Goal: Information Seeking & Learning: Learn about a topic

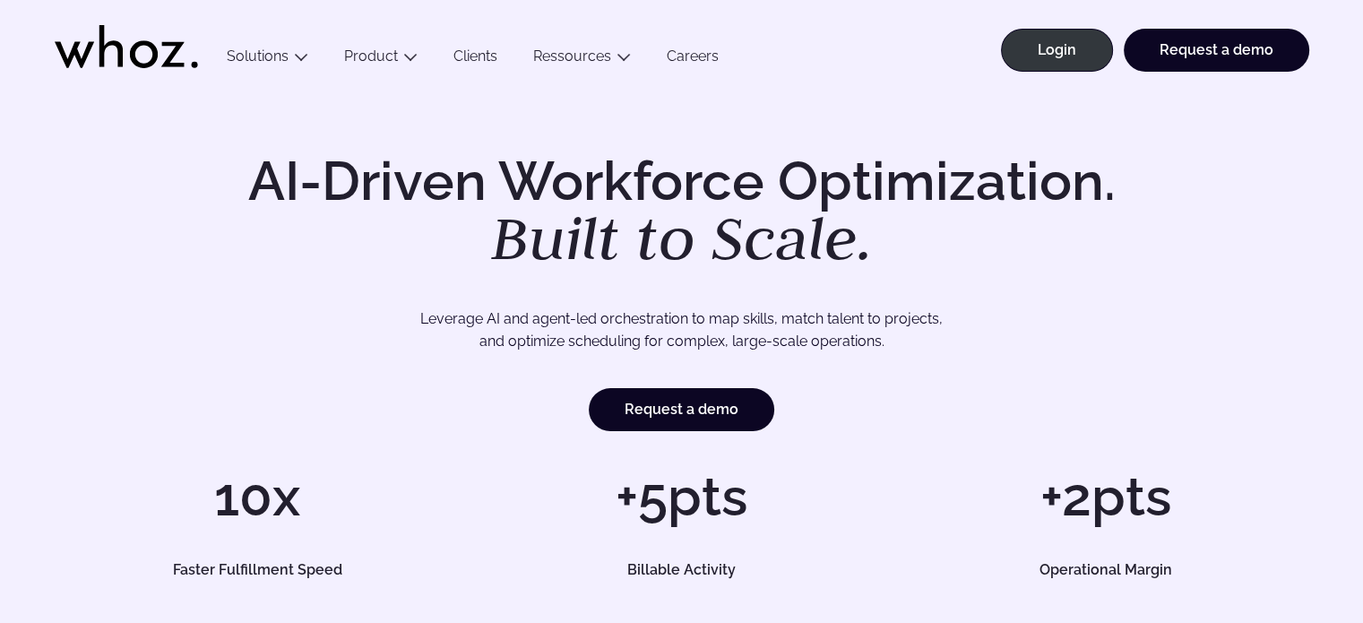
click at [465, 56] on link "Clients" at bounding box center [475, 59] width 80 height 24
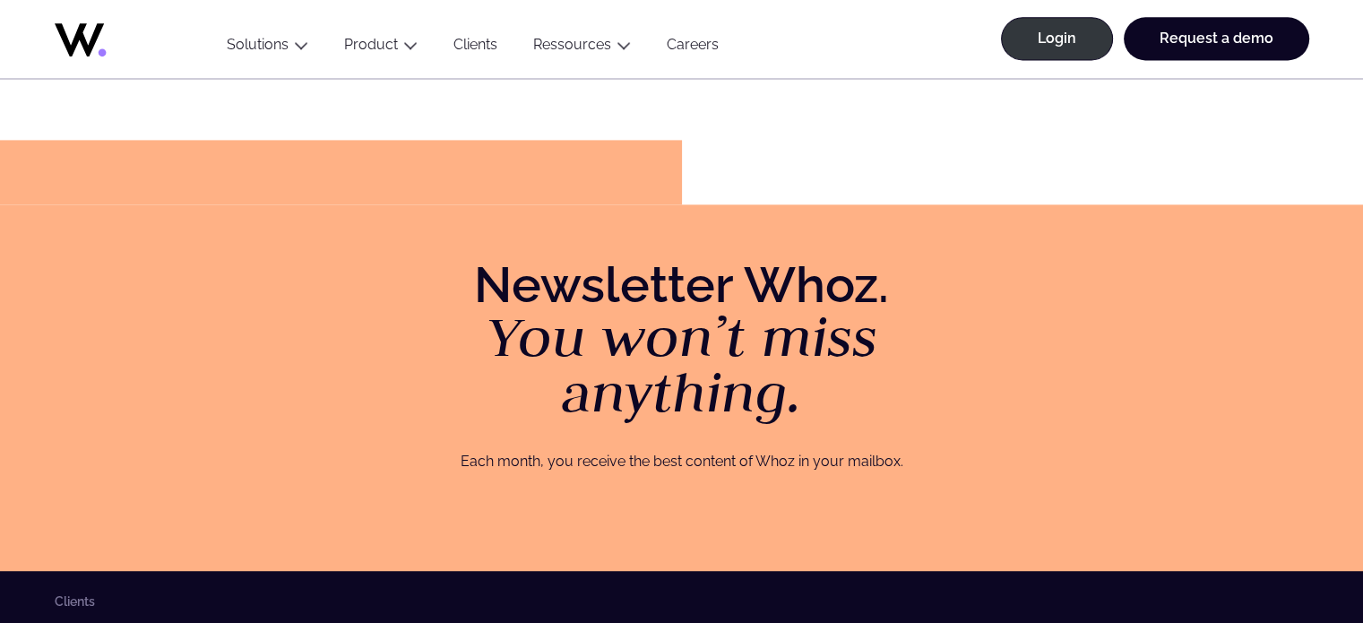
scroll to position [2509, 0]
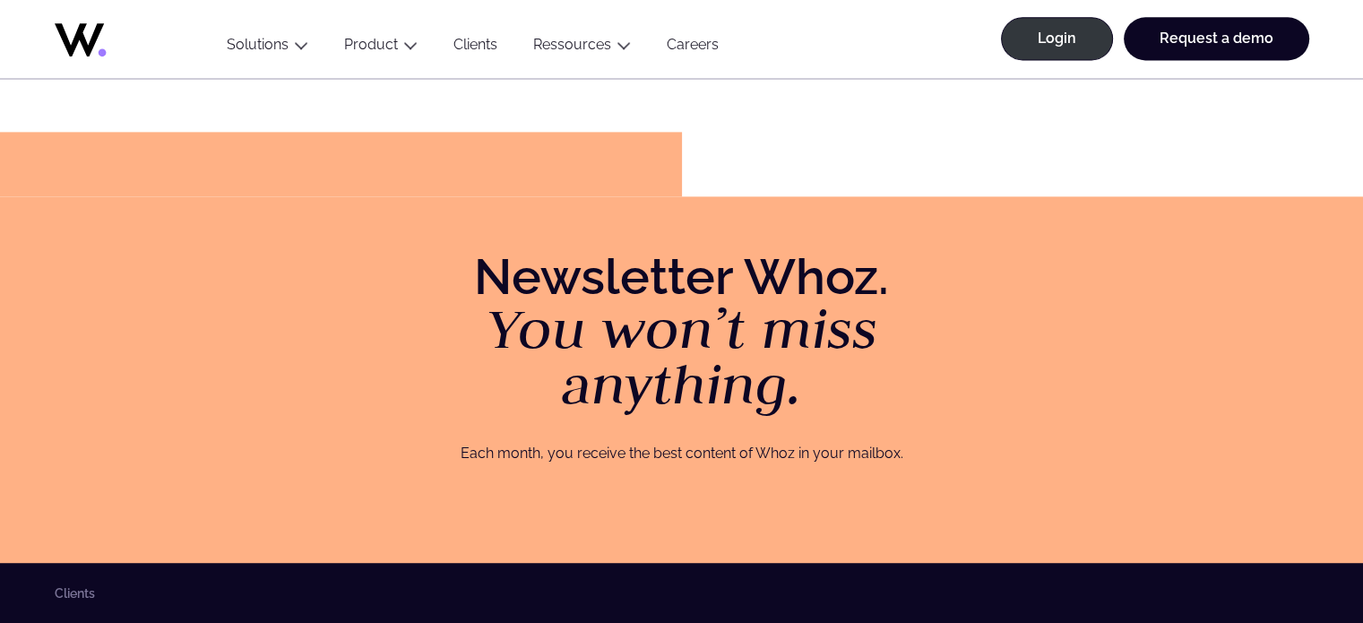
click at [530, 39] on button "Ressources" at bounding box center [581, 48] width 133 height 24
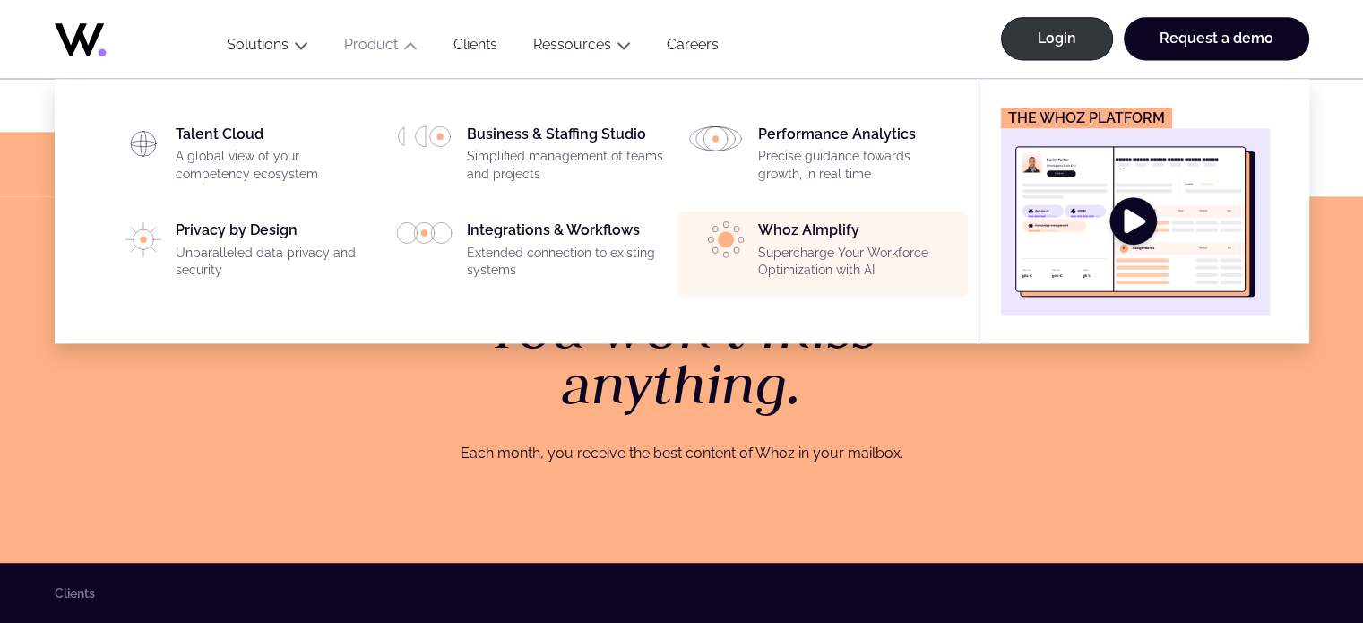
click at [902, 276] on p "Supercharge Your Workforce Optimization with AI" at bounding box center [857, 262] width 199 height 35
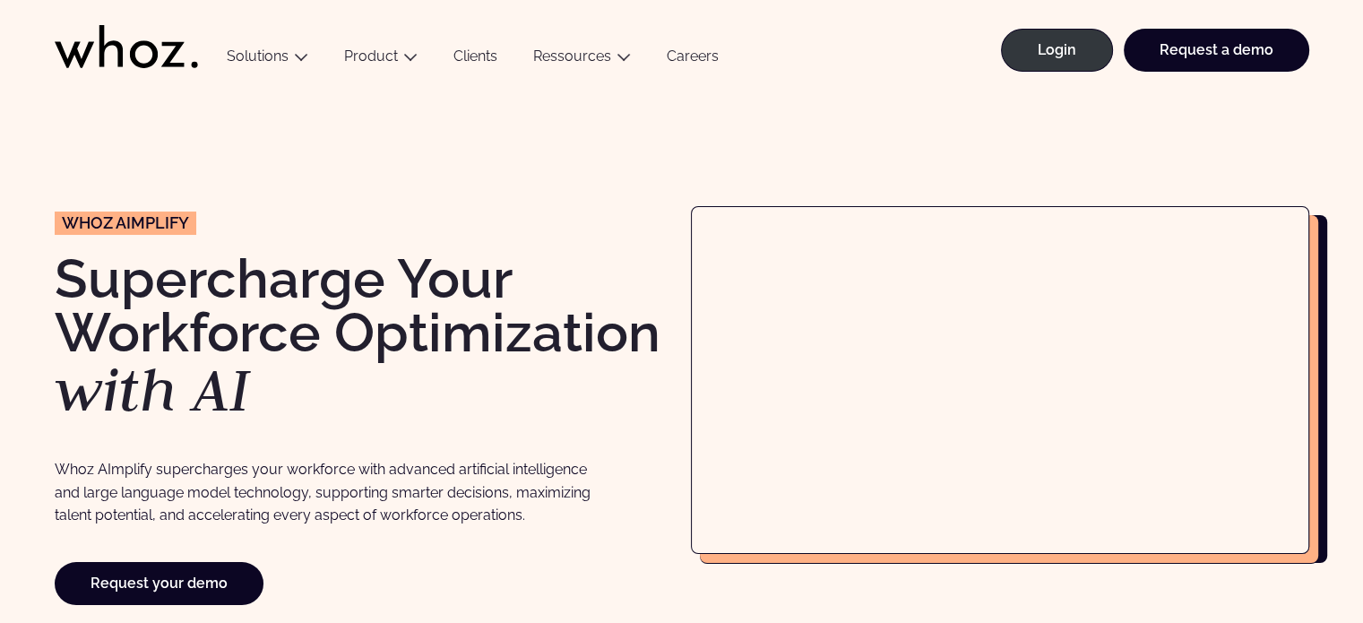
click at [933, 64] on div "Menu Solutions Industries IT Services Consulting Engineering Company size Large…" at bounding box center [759, 45] width 1100 height 90
click at [209, 42] on ul "Menu Solutions Industries IT Services Consulting Engineering Company size Large…" at bounding box center [473, 45] width 528 height 90
click at [168, 52] on icon at bounding box center [126, 46] width 143 height 43
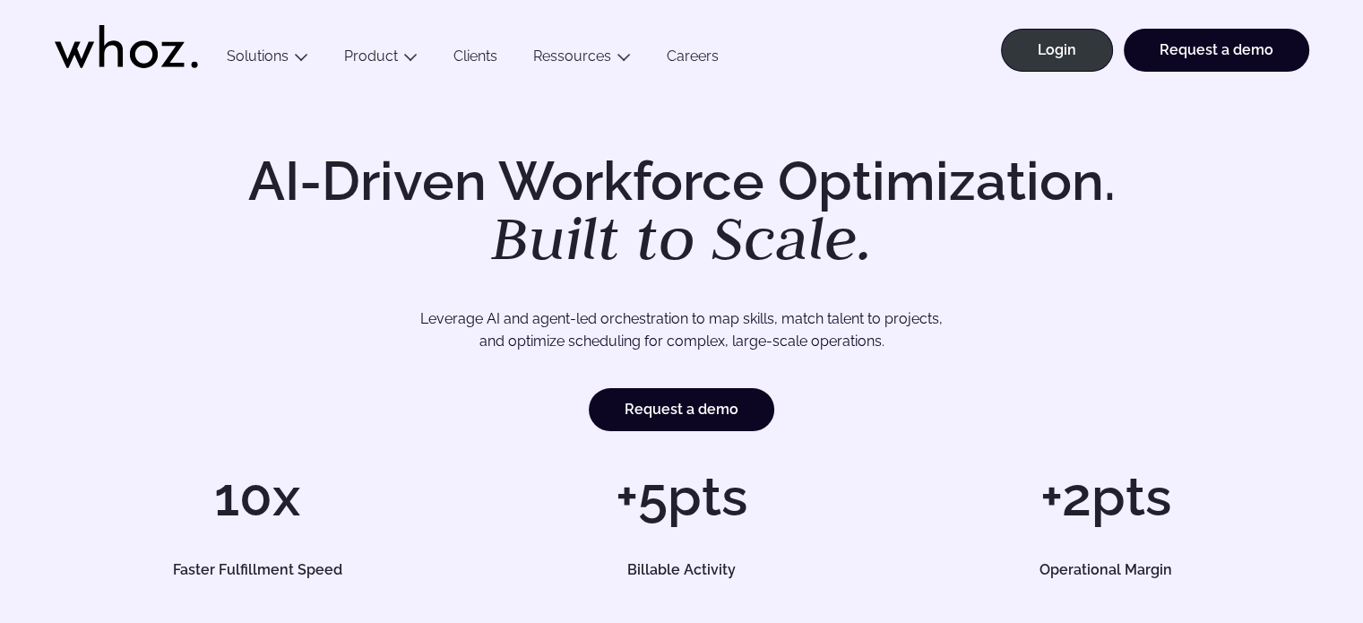
click at [1012, 291] on div "AI-Driven Workforce Optimization. Built to Scale. Leverage AI and agent-led orc…" at bounding box center [682, 292] width 1254 height 277
